Goal: Task Accomplishment & Management: Manage account settings

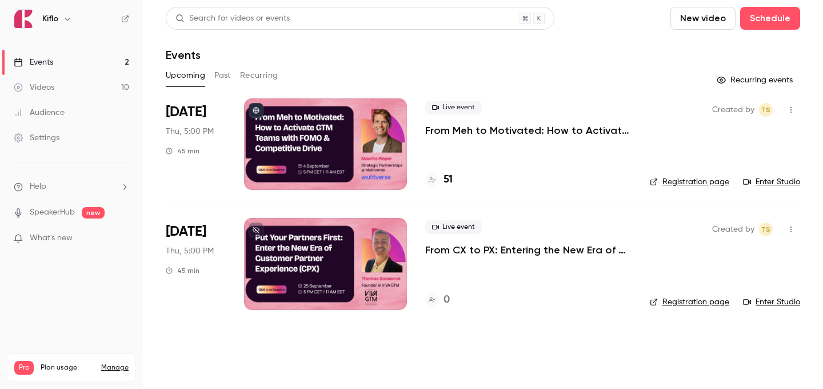
click at [358, 157] on div at bounding box center [325, 143] width 163 height 91
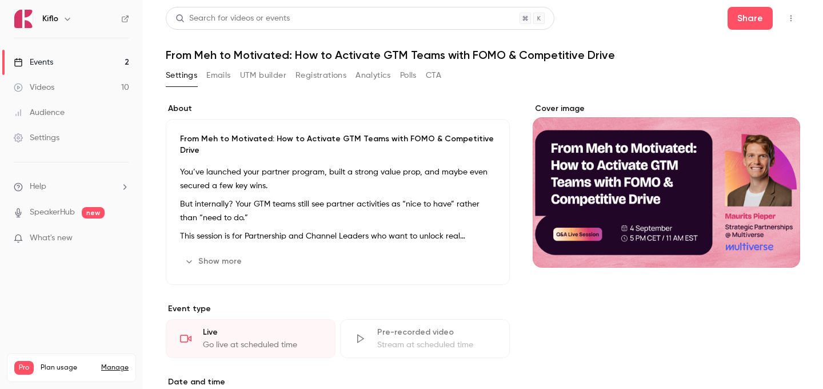
click at [88, 62] on link "Events 2" at bounding box center [71, 62] width 143 height 25
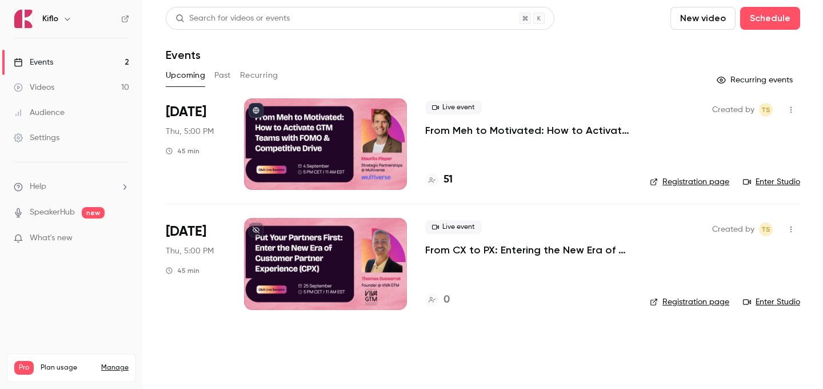
click at [446, 297] on h4 "0" at bounding box center [447, 299] width 6 height 15
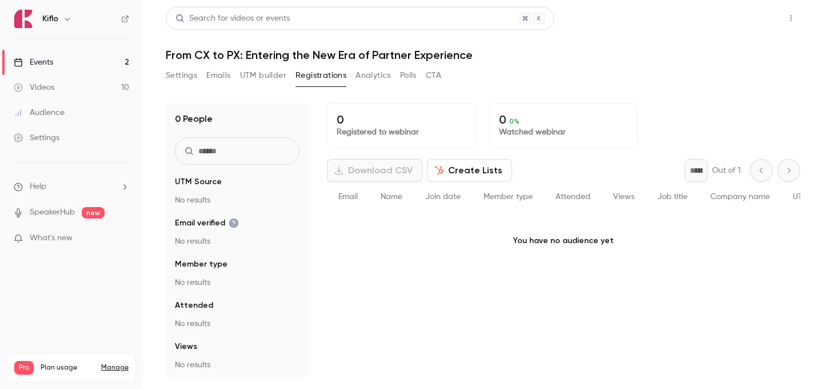
click at [750, 20] on button "Share" at bounding box center [750, 18] width 45 height 23
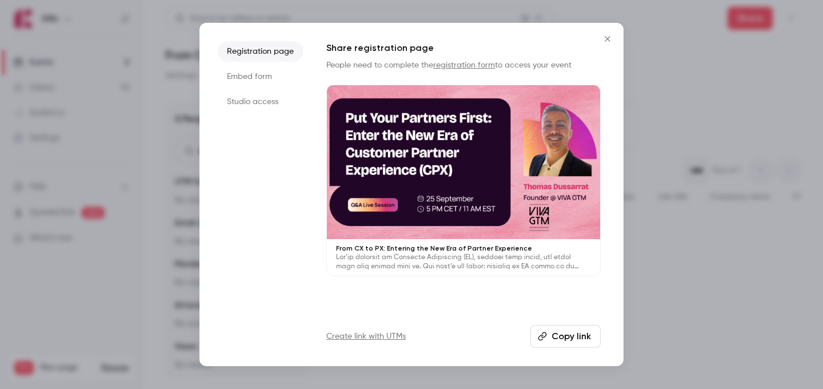
click at [554, 331] on button "Copy link" at bounding box center [565, 336] width 70 height 23
click at [612, 33] on button "Close" at bounding box center [607, 38] width 23 height 23
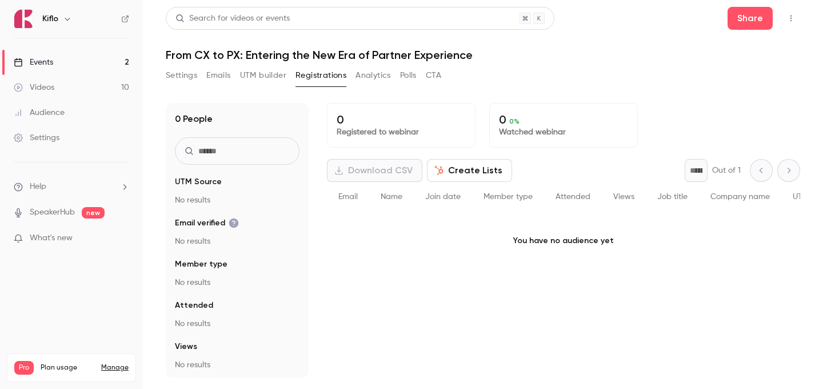
click at [105, 66] on link "Events 2" at bounding box center [71, 62] width 143 height 25
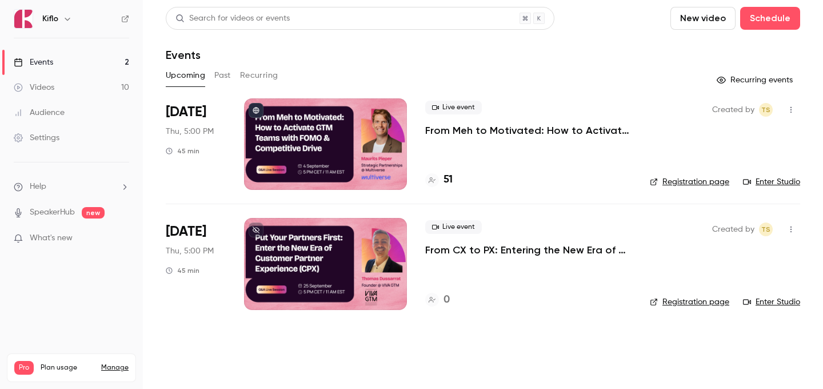
click at [127, 13] on div "Kiflo" at bounding box center [71, 18] width 115 height 19
click at [125, 19] on icon at bounding box center [125, 18] width 7 height 7
click at [436, 178] on div at bounding box center [432, 180] width 14 height 14
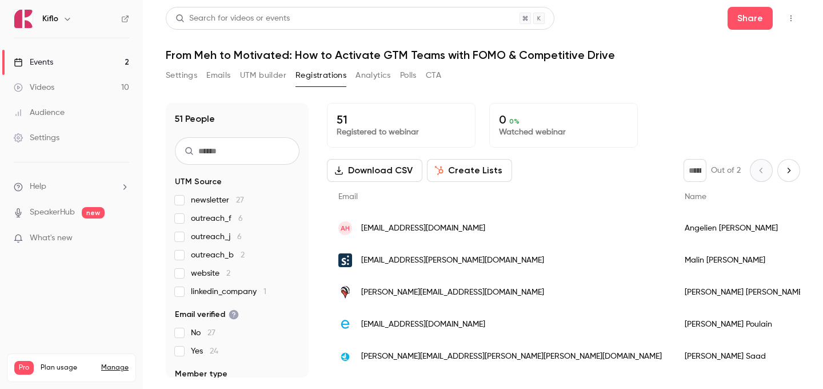
click at [396, 172] on button "Download CSV" at bounding box center [374, 170] width 95 height 23
